Goal: Task Accomplishment & Management: Complete application form

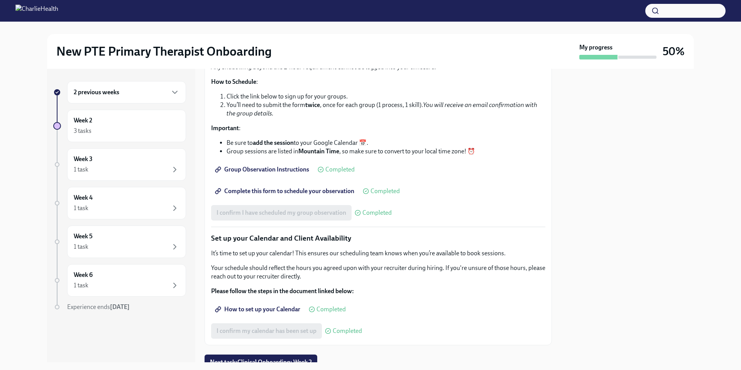
scroll to position [901, 0]
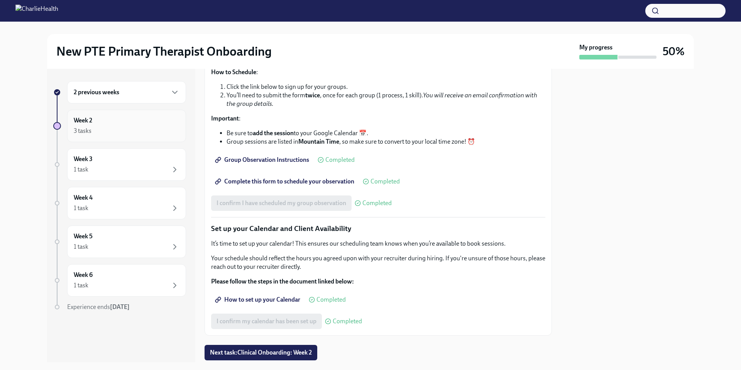
click at [123, 131] on div "3 tasks" at bounding box center [127, 130] width 106 height 9
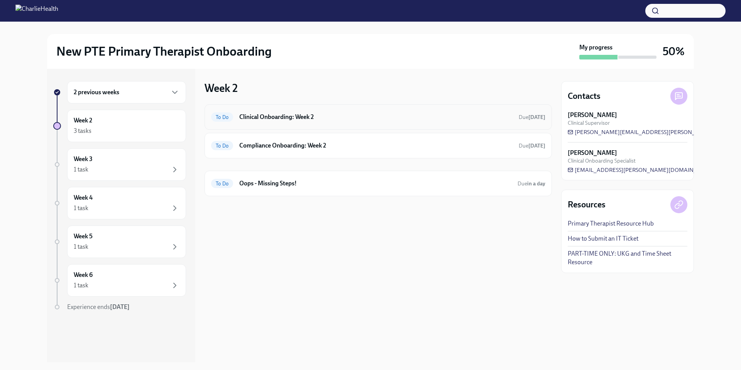
click at [389, 119] on h6 "Clinical Onboarding: Week 2" at bounding box center [375, 117] width 273 height 8
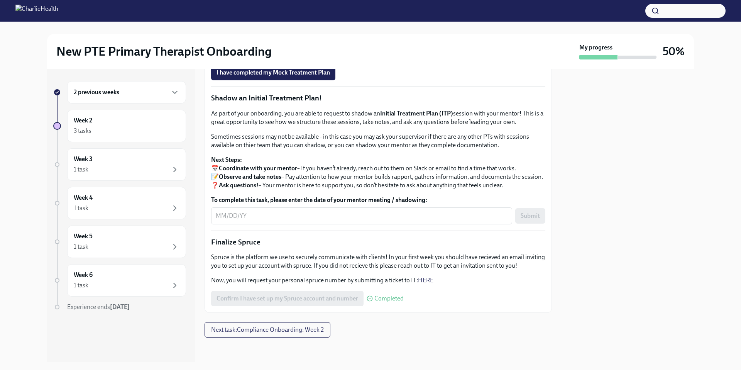
scroll to position [567, 0]
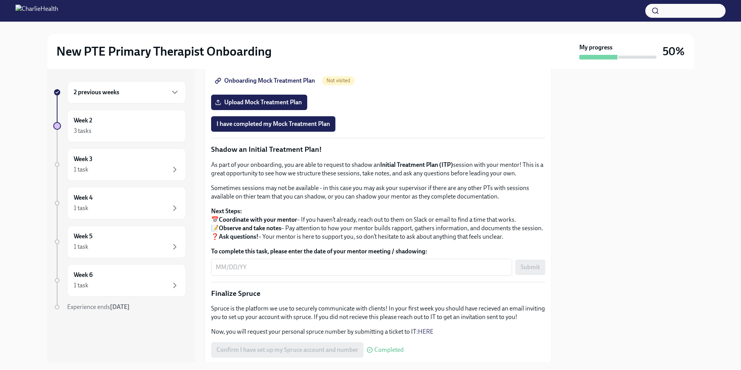
click at [272, 85] on span "Onboarding Mock Treatment Plan" at bounding box center [266, 81] width 98 height 8
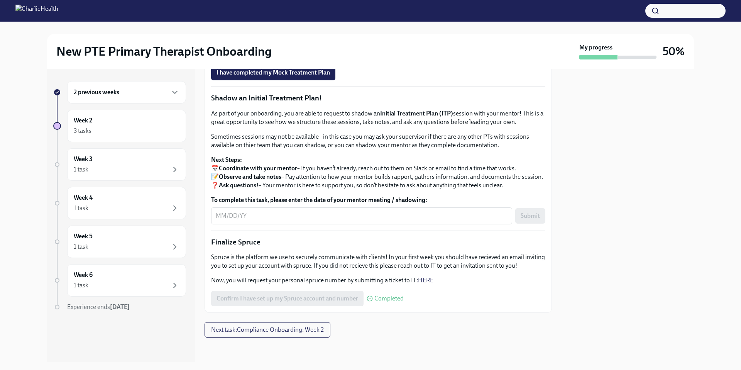
scroll to position [660, 0]
click at [264, 55] on span "Upload Mock Treatment Plan" at bounding box center [259, 51] width 85 height 8
click at [0, 0] on input "Upload Mock Treatment Plan" at bounding box center [0, 0] width 0 height 0
click at [278, 33] on span "Onboarding Mock Treatment Plan" at bounding box center [266, 29] width 98 height 8
